Goal: Task Accomplishment & Management: Manage account settings

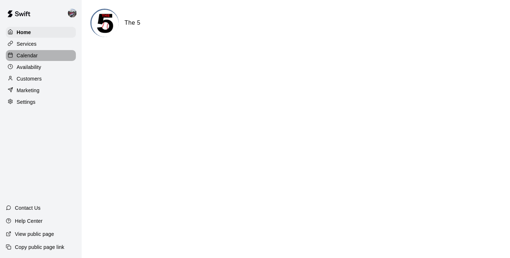
click at [38, 53] on div "Calendar" at bounding box center [41, 55] width 70 height 11
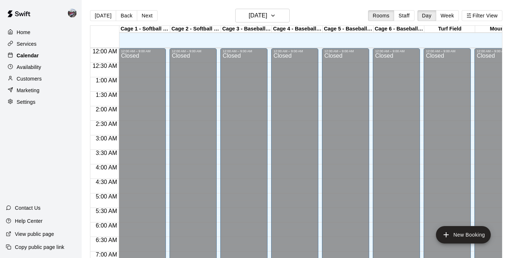
scroll to position [359, 0]
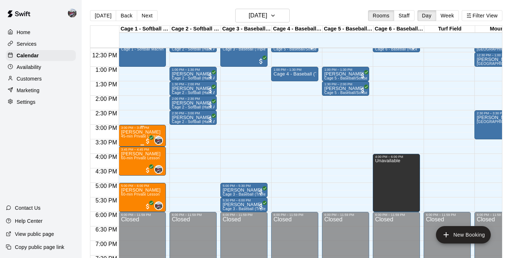
click at [131, 132] on p "[PERSON_NAME]" at bounding box center [141, 132] width 40 height 0
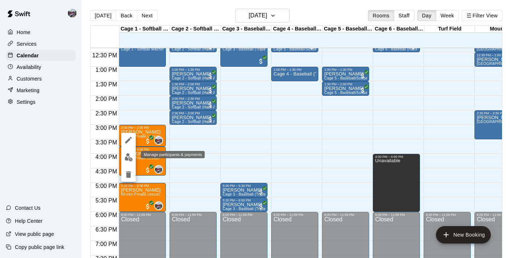
click at [130, 161] on button "edit" at bounding box center [128, 157] width 15 height 14
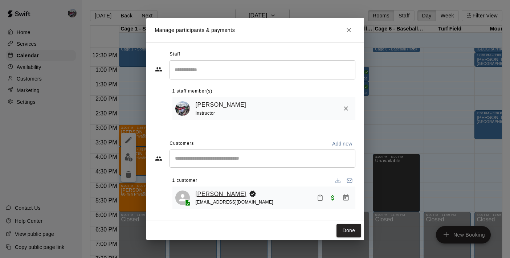
click at [210, 190] on link "[PERSON_NAME]" at bounding box center [221, 193] width 51 height 9
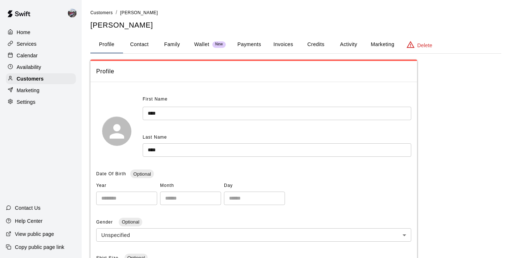
click at [145, 38] on button "Contact" at bounding box center [139, 44] width 33 height 17
select select "**"
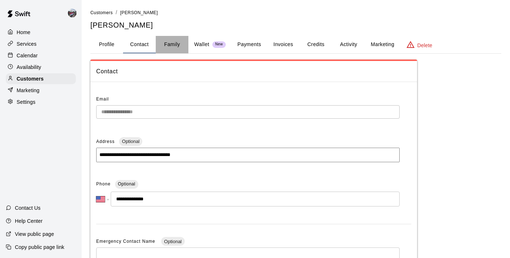
click at [174, 47] on button "Family" at bounding box center [172, 44] width 33 height 17
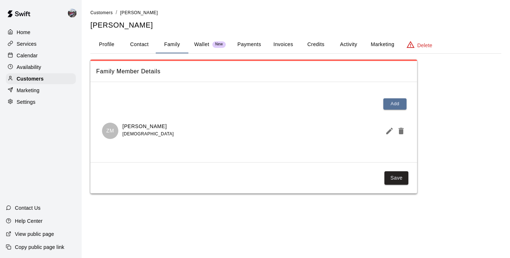
click at [108, 43] on button "Profile" at bounding box center [106, 44] width 33 height 17
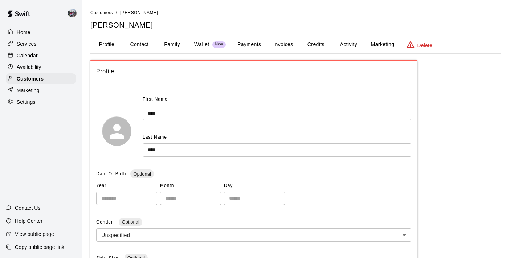
click at [28, 50] on div "Calendar" at bounding box center [41, 55] width 70 height 11
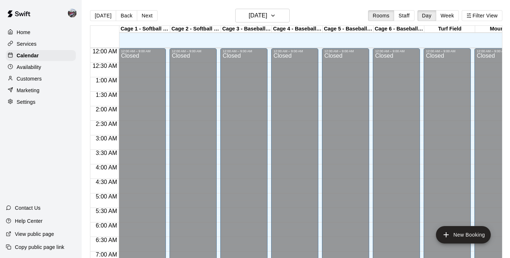
scroll to position [359, 0]
